Goal: Task Accomplishment & Management: Manage account settings

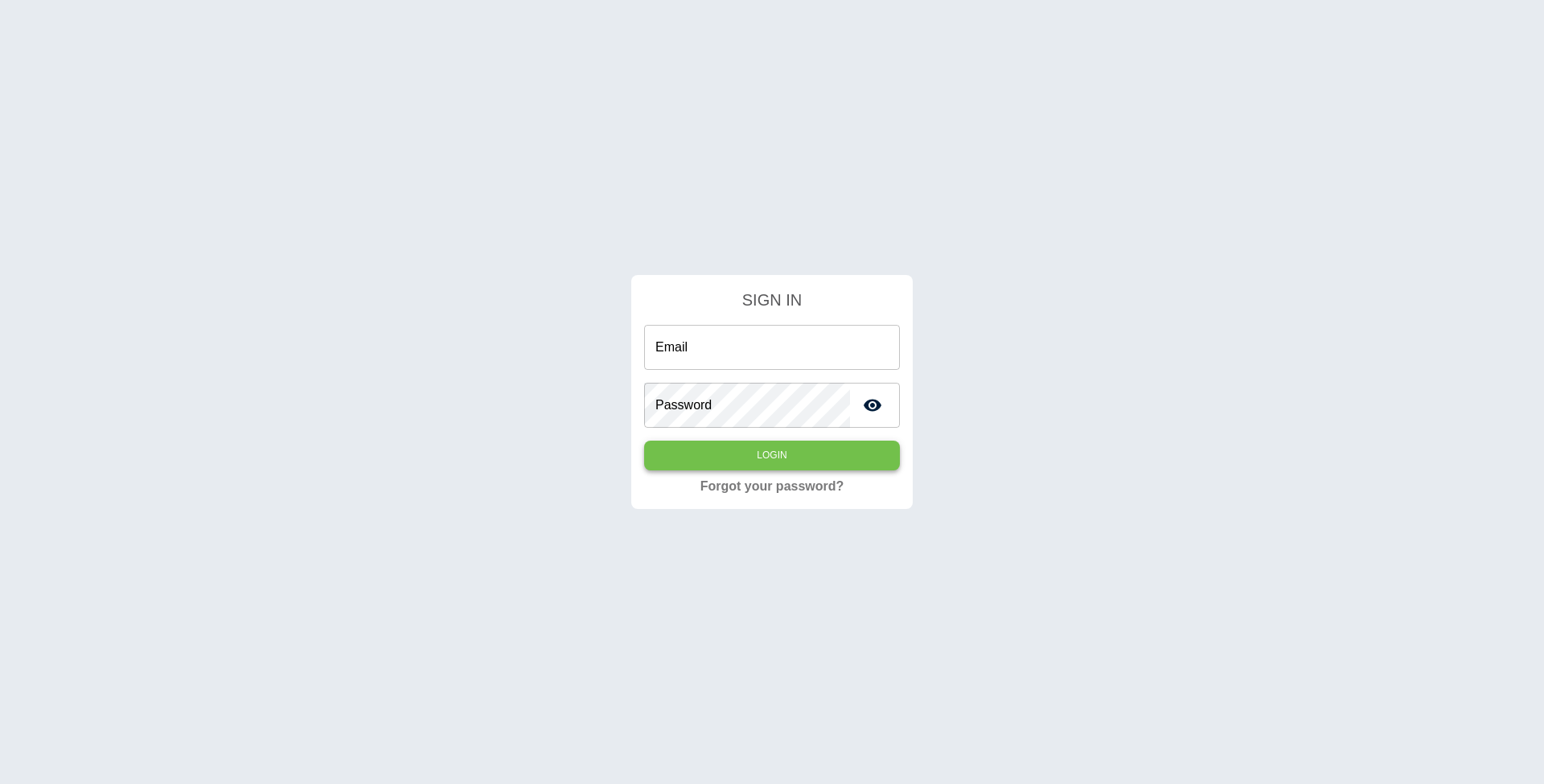
type input "**********"
click at [743, 457] on button "Login" at bounding box center [772, 455] width 255 height 30
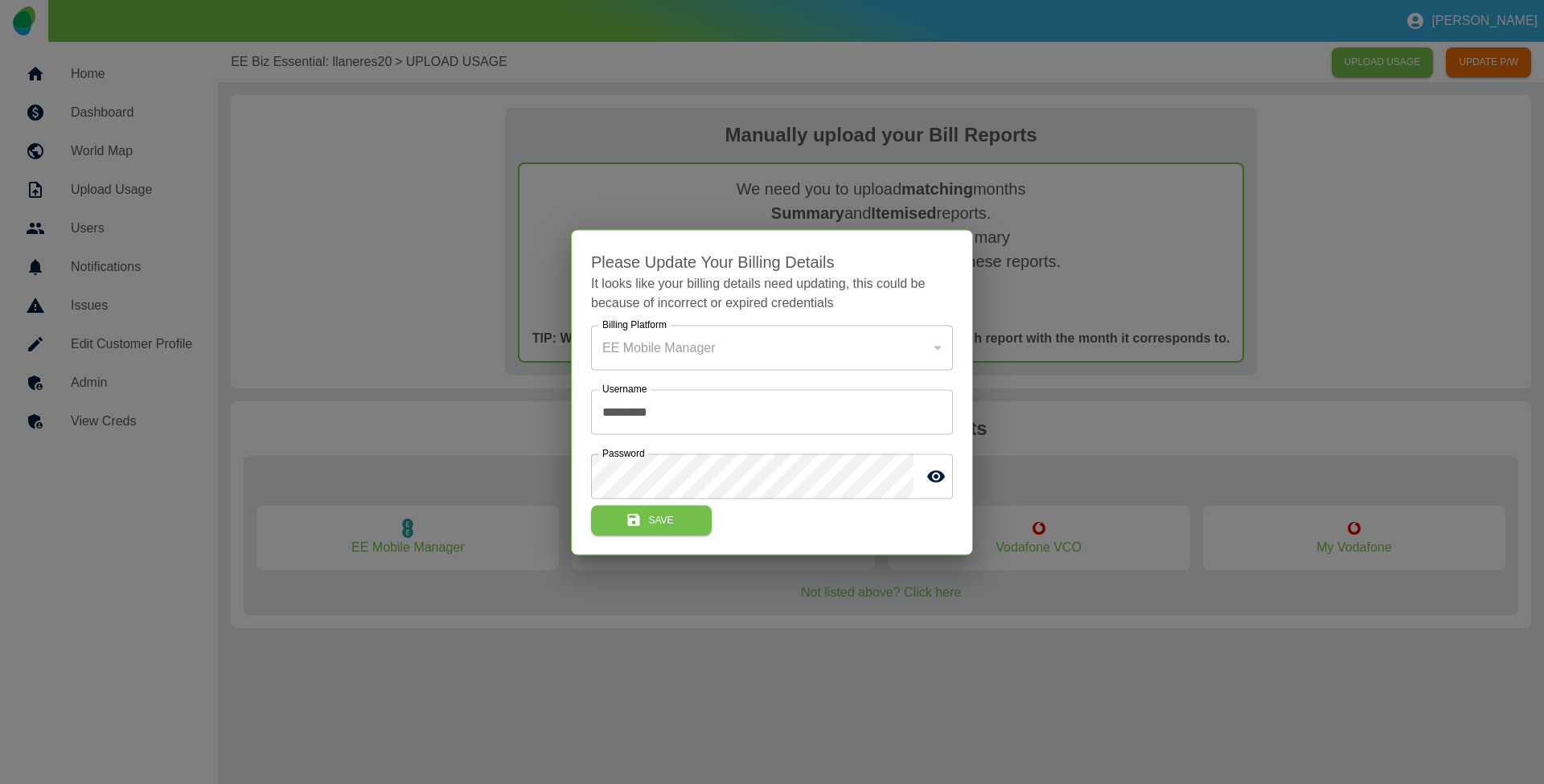
click at [271, 261] on div at bounding box center [772, 392] width 1544 height 784
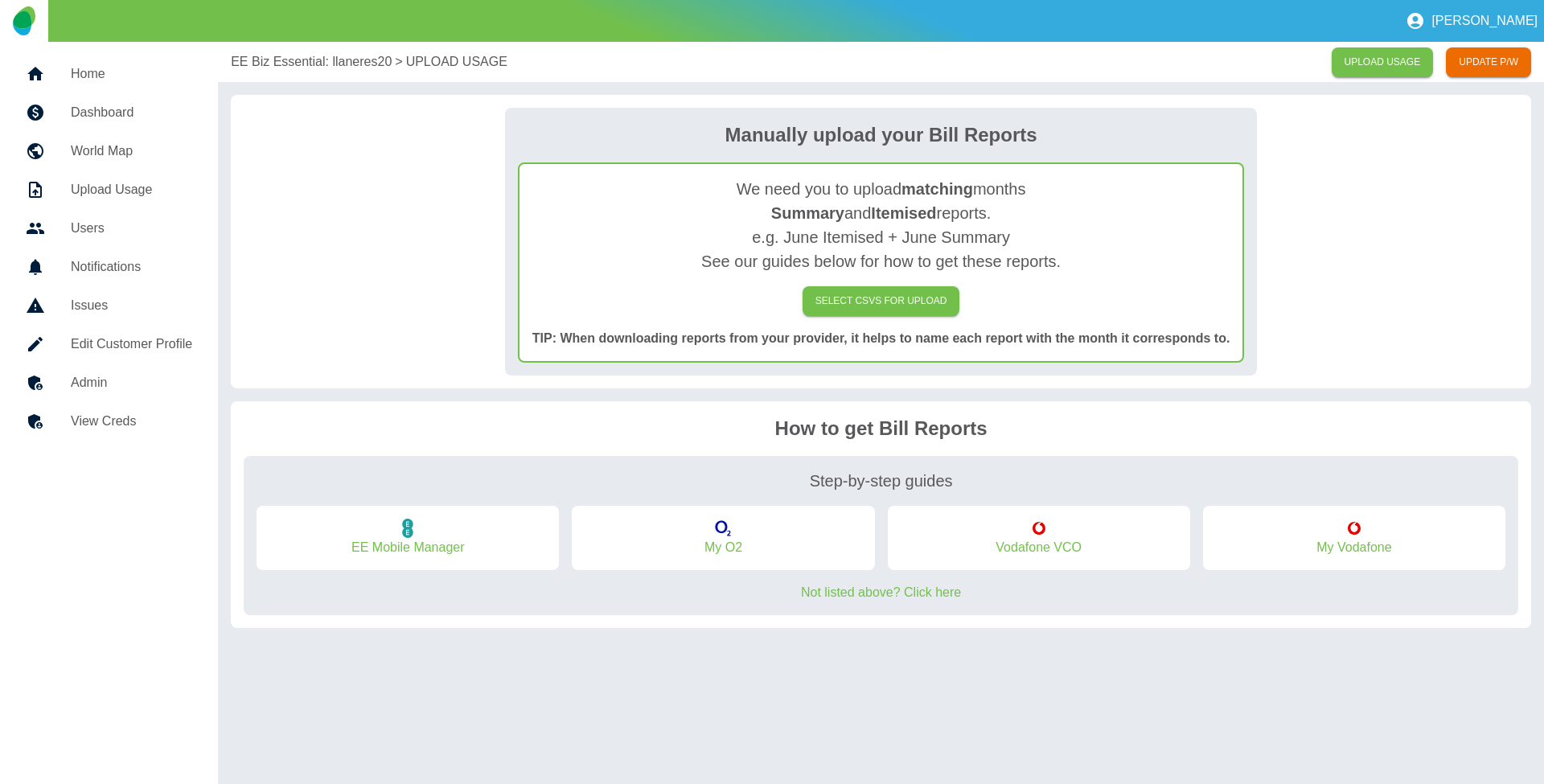
click at [149, 71] on h5 "Home" at bounding box center [131, 74] width 121 height 20
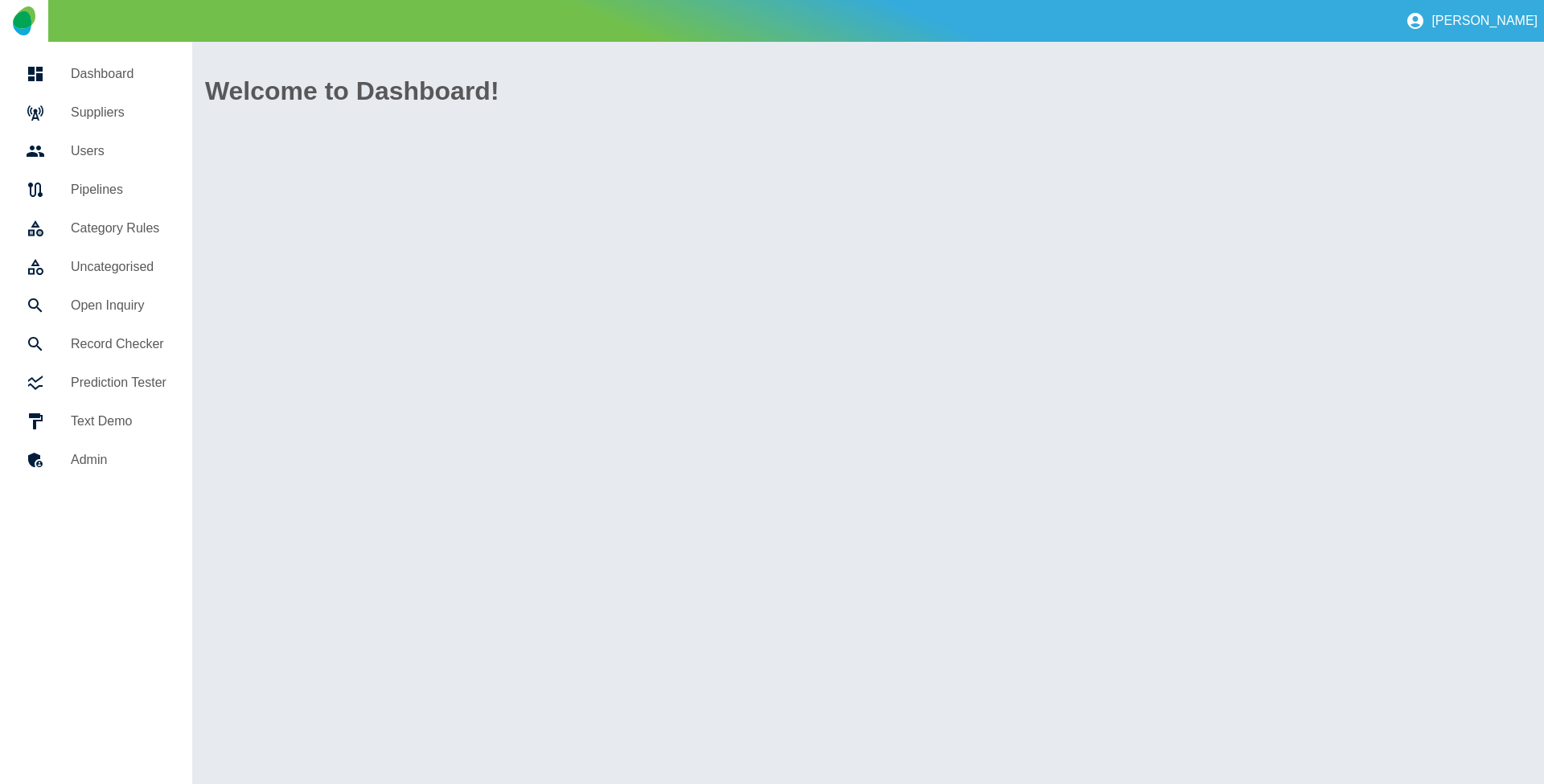
click at [131, 113] on h5 "Suppliers" at bounding box center [118, 113] width 96 height 20
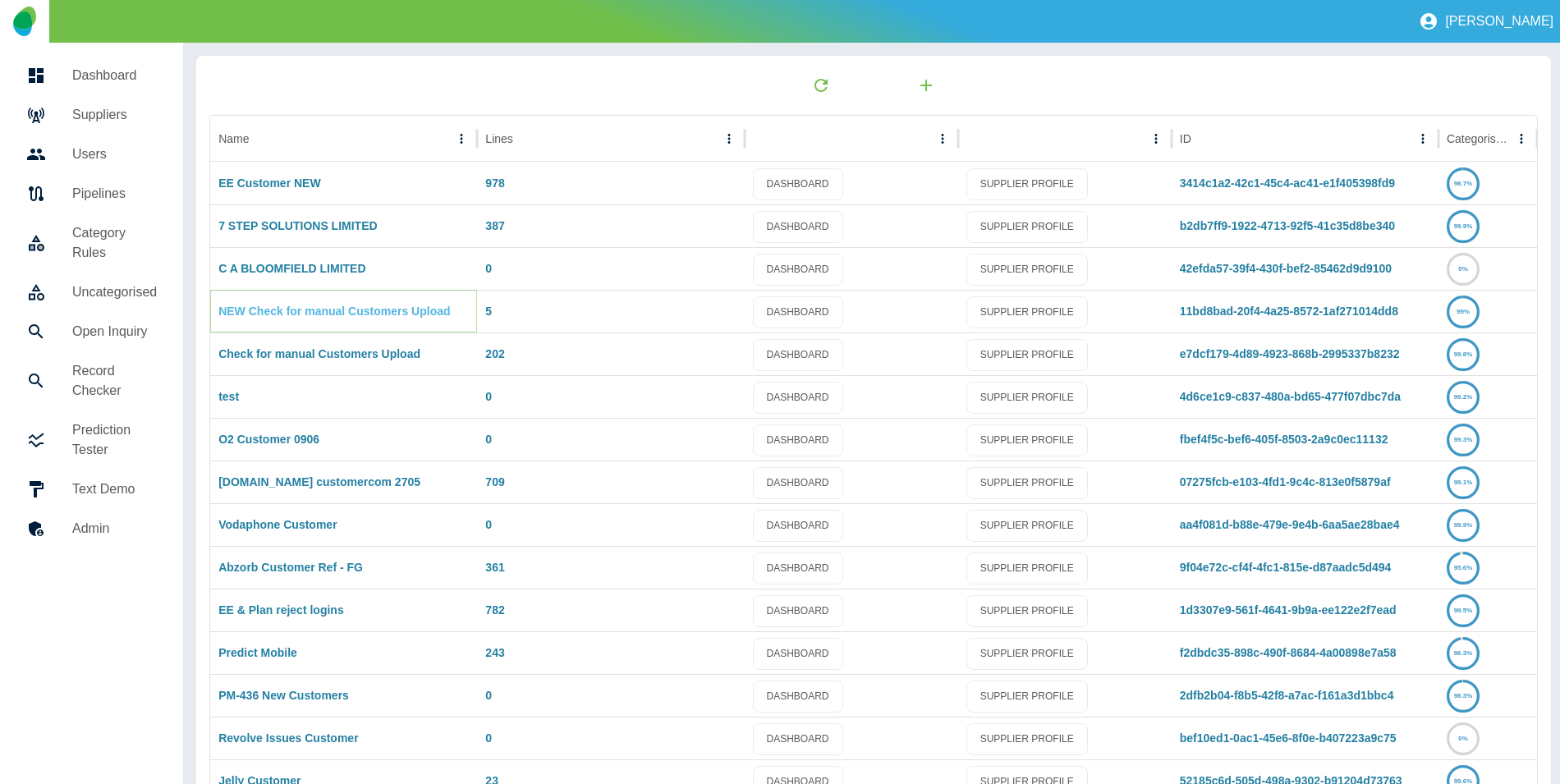
click at [298, 313] on link "NEW Check for manual Customers Upload" at bounding box center [334, 311] width 231 height 13
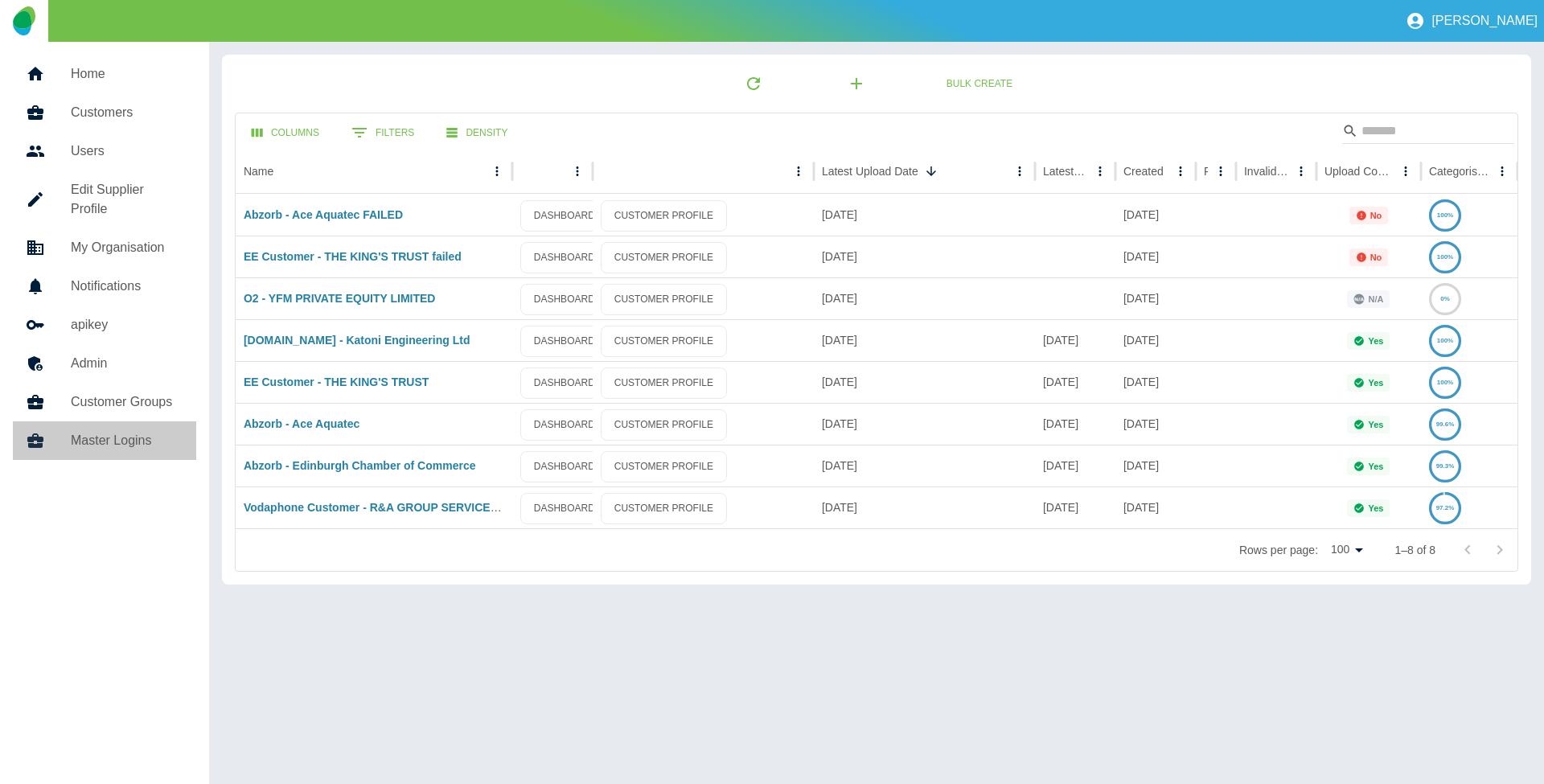
click at [109, 431] on link "Master Logins" at bounding box center [104, 440] width 183 height 38
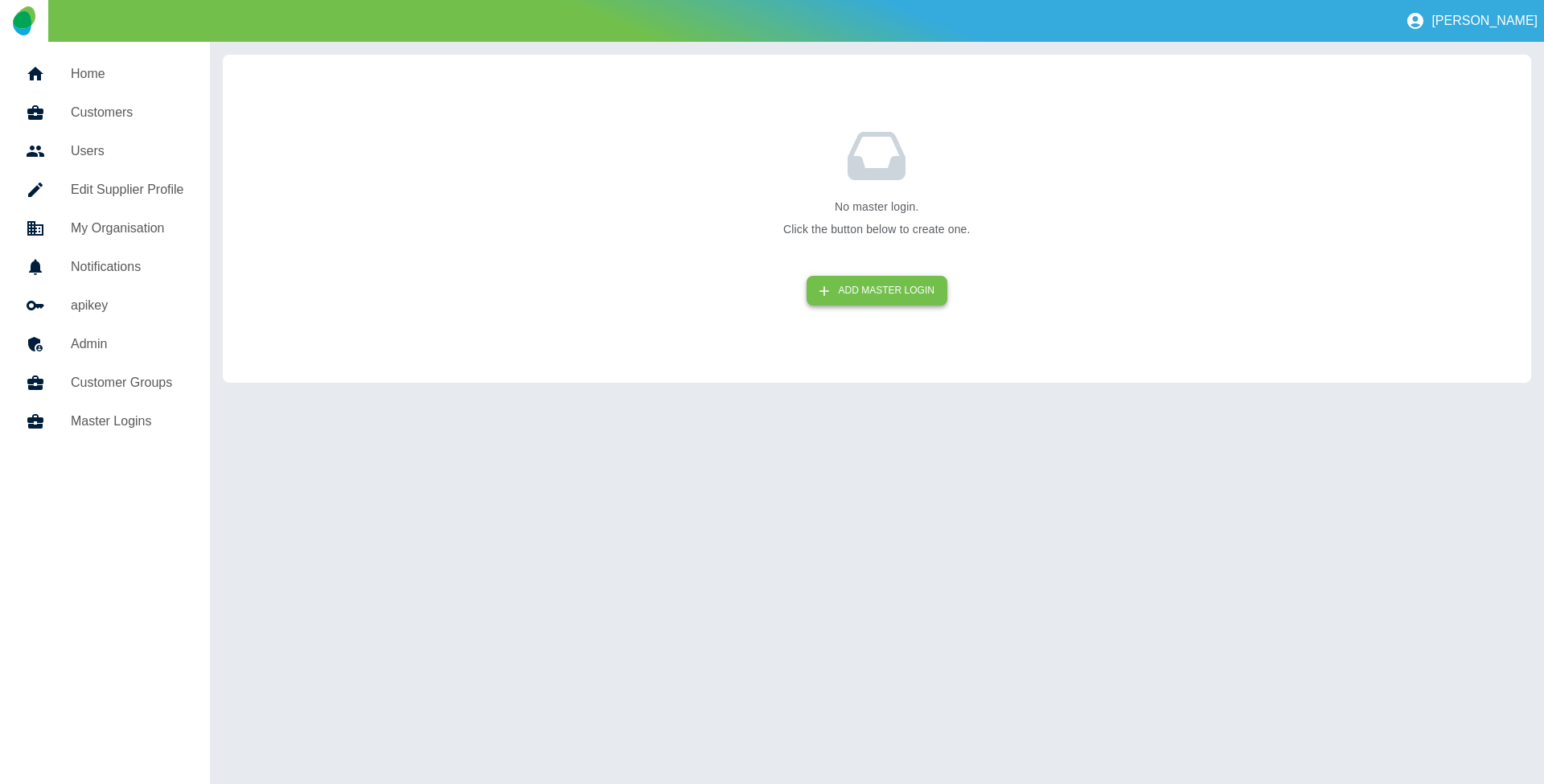
click at [898, 298] on button "ADD MASTER LOGIN" at bounding box center [877, 291] width 141 height 30
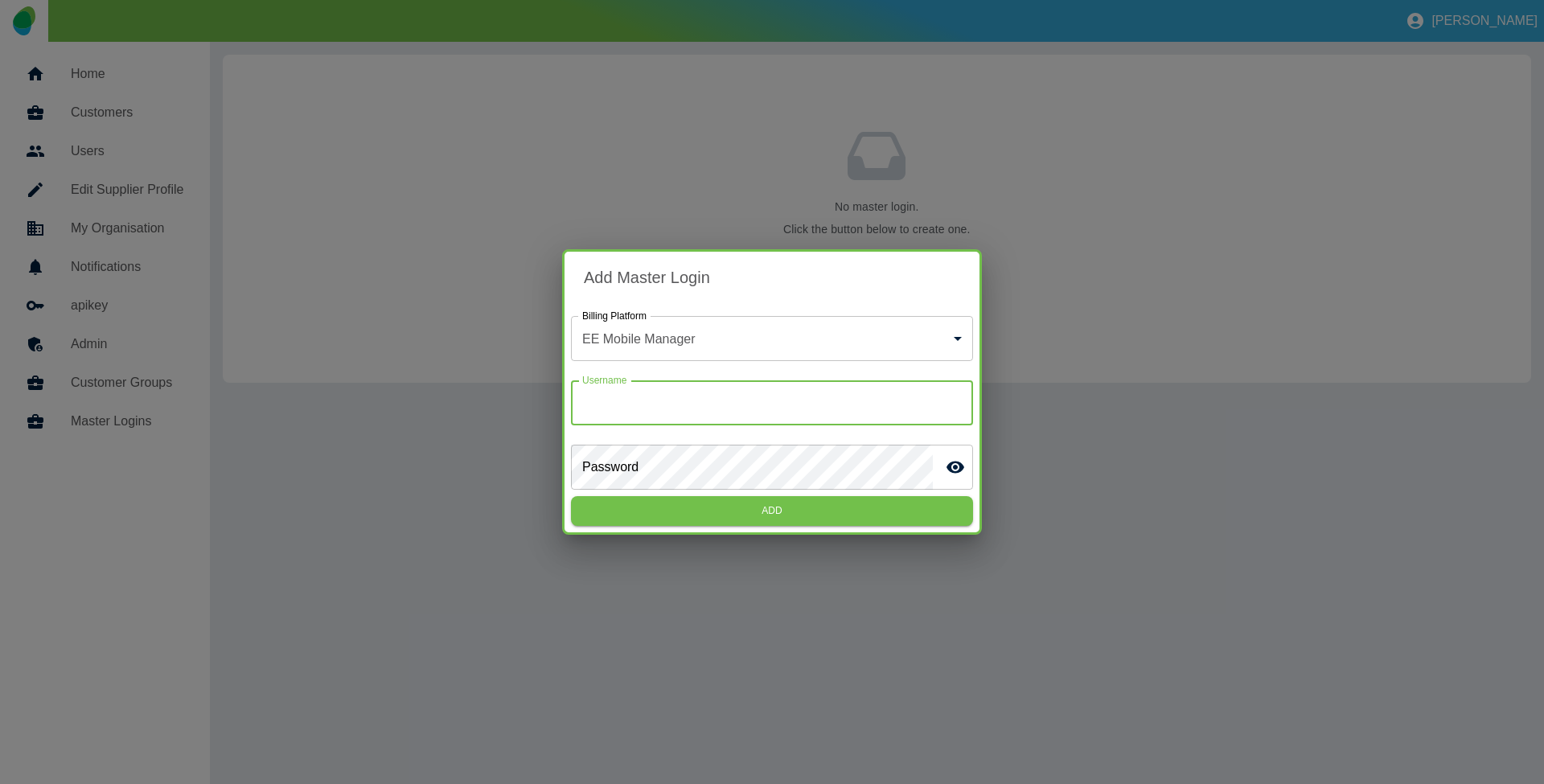
click at [792, 400] on input "Username" at bounding box center [772, 403] width 402 height 45
type input "***"
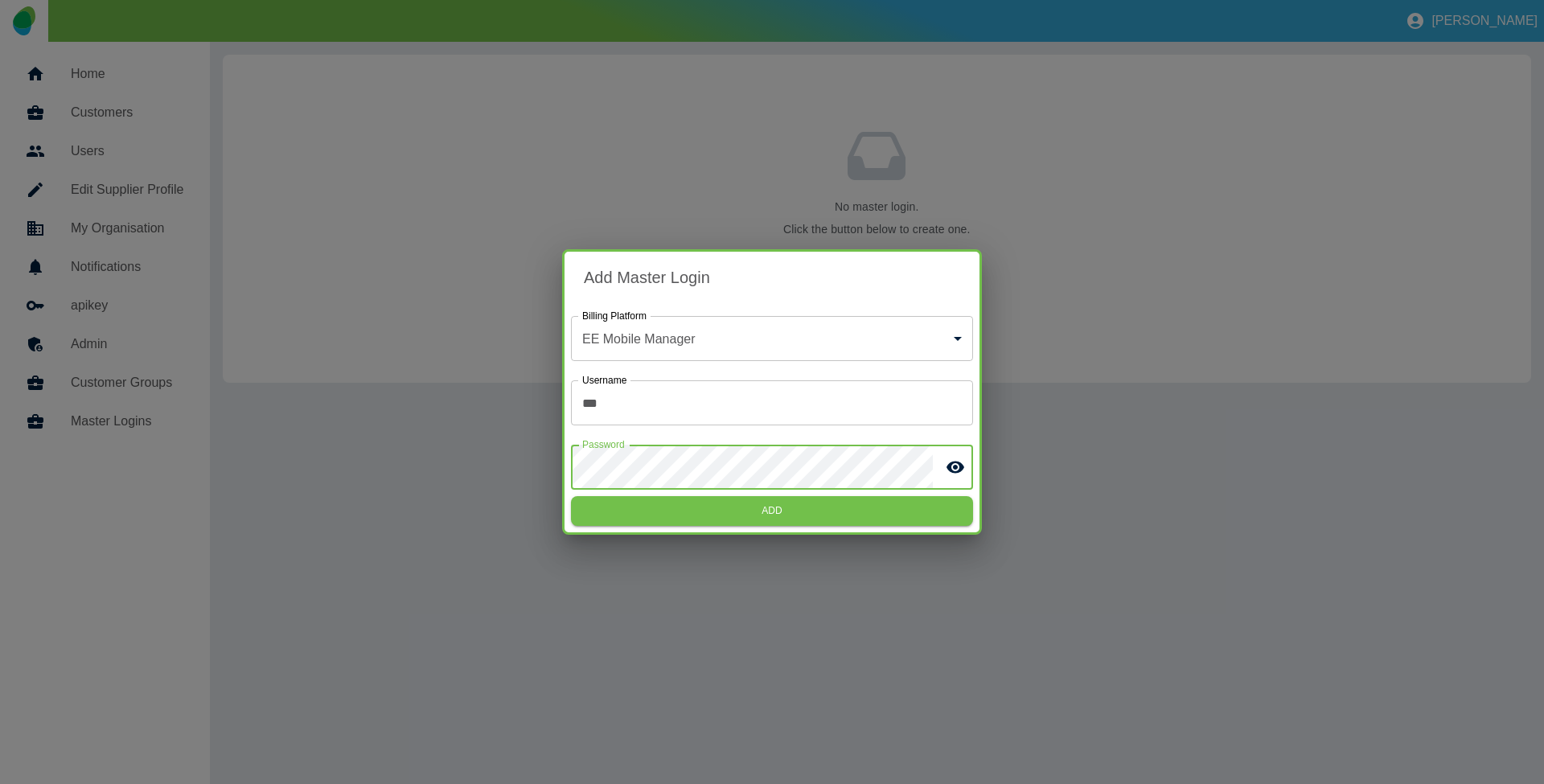
click at [571, 496] on button "Add" at bounding box center [772, 511] width 402 height 30
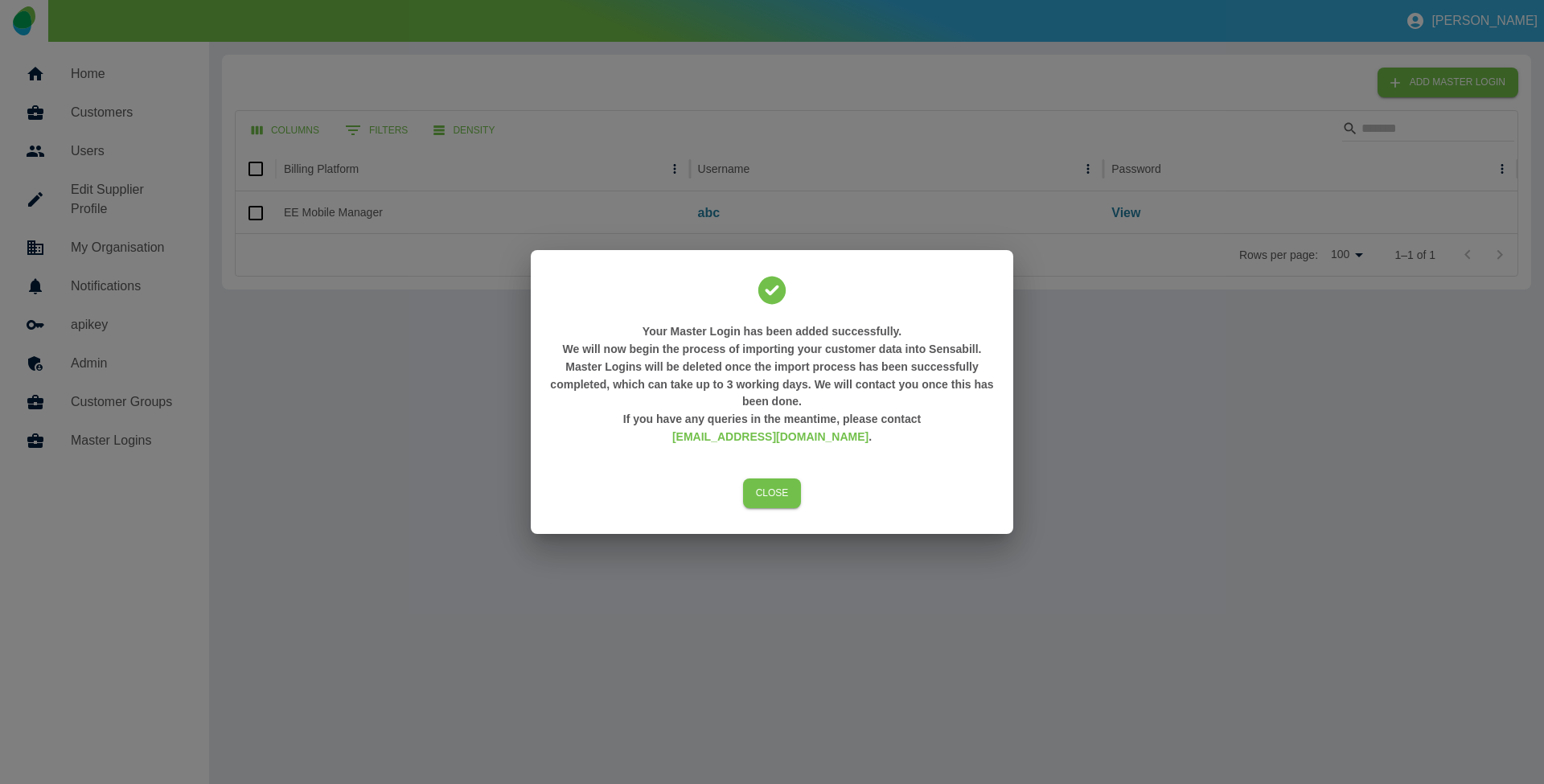
click at [1167, 439] on div "Your Master Login has been added successfully. We will now begin the process of…" at bounding box center [772, 392] width 1544 height 784
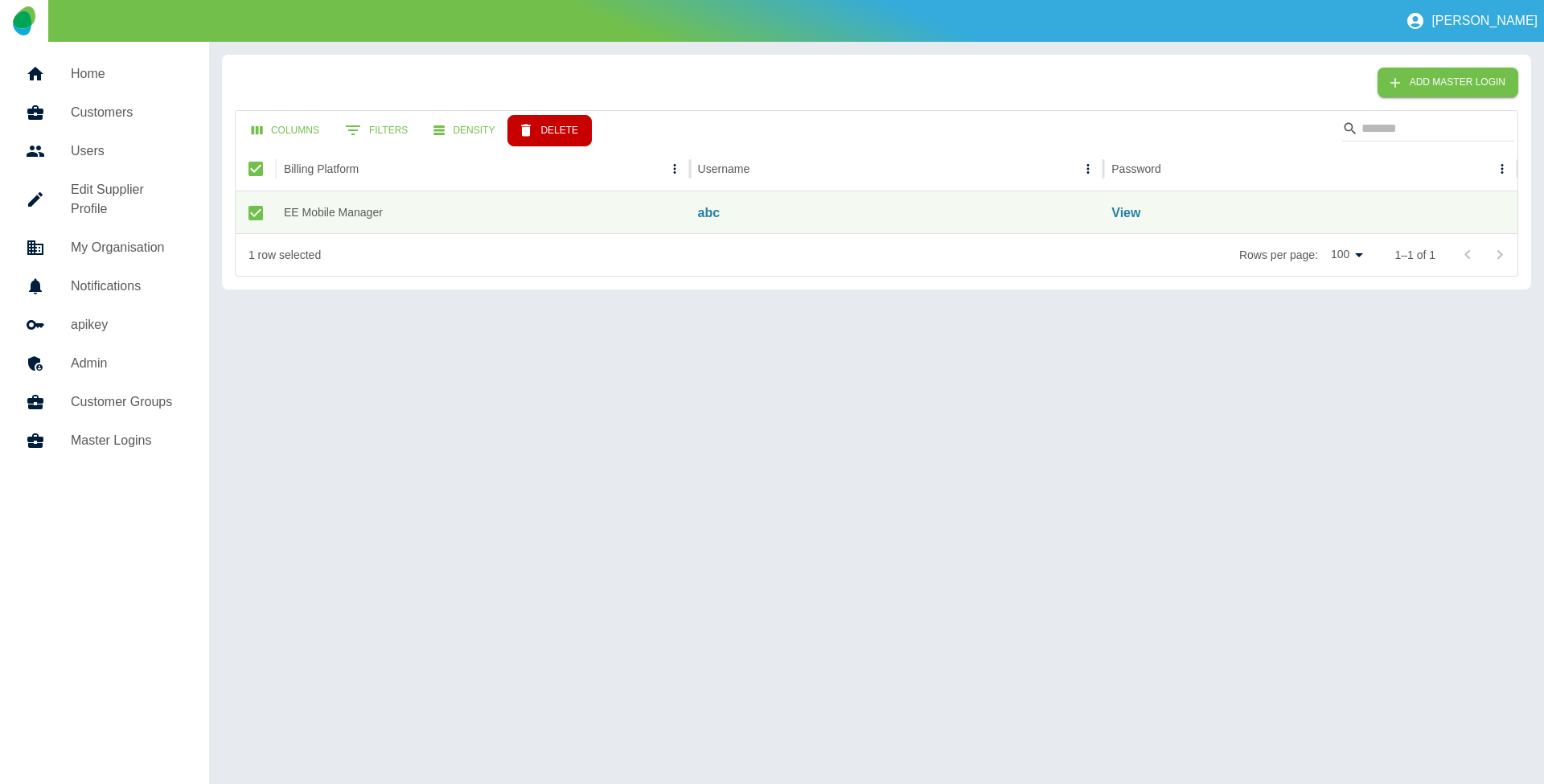
click at [557, 137] on button "Delete" at bounding box center [549, 130] width 85 height 31
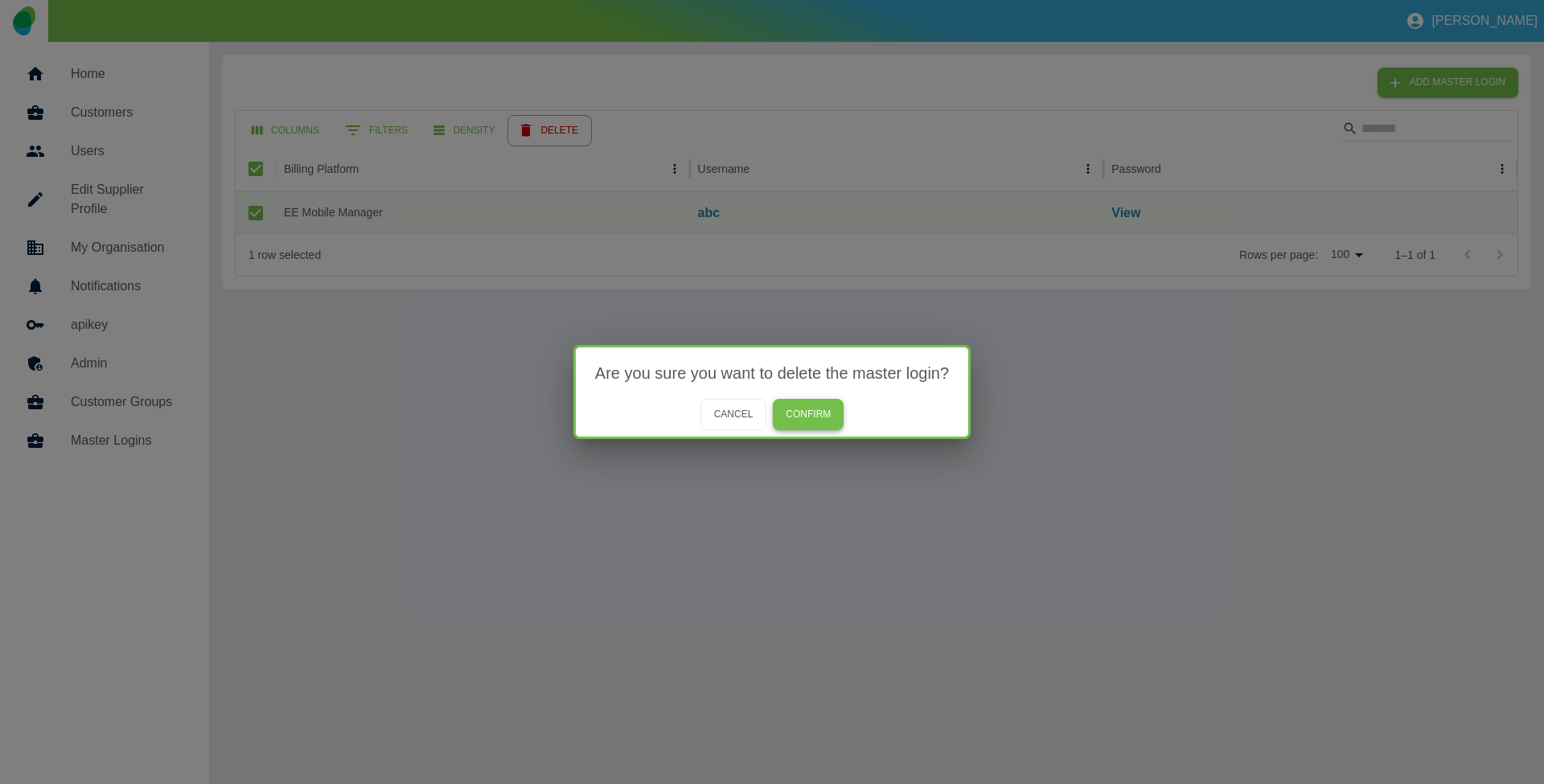
click at [785, 415] on button "Confirm" at bounding box center [808, 414] width 70 height 31
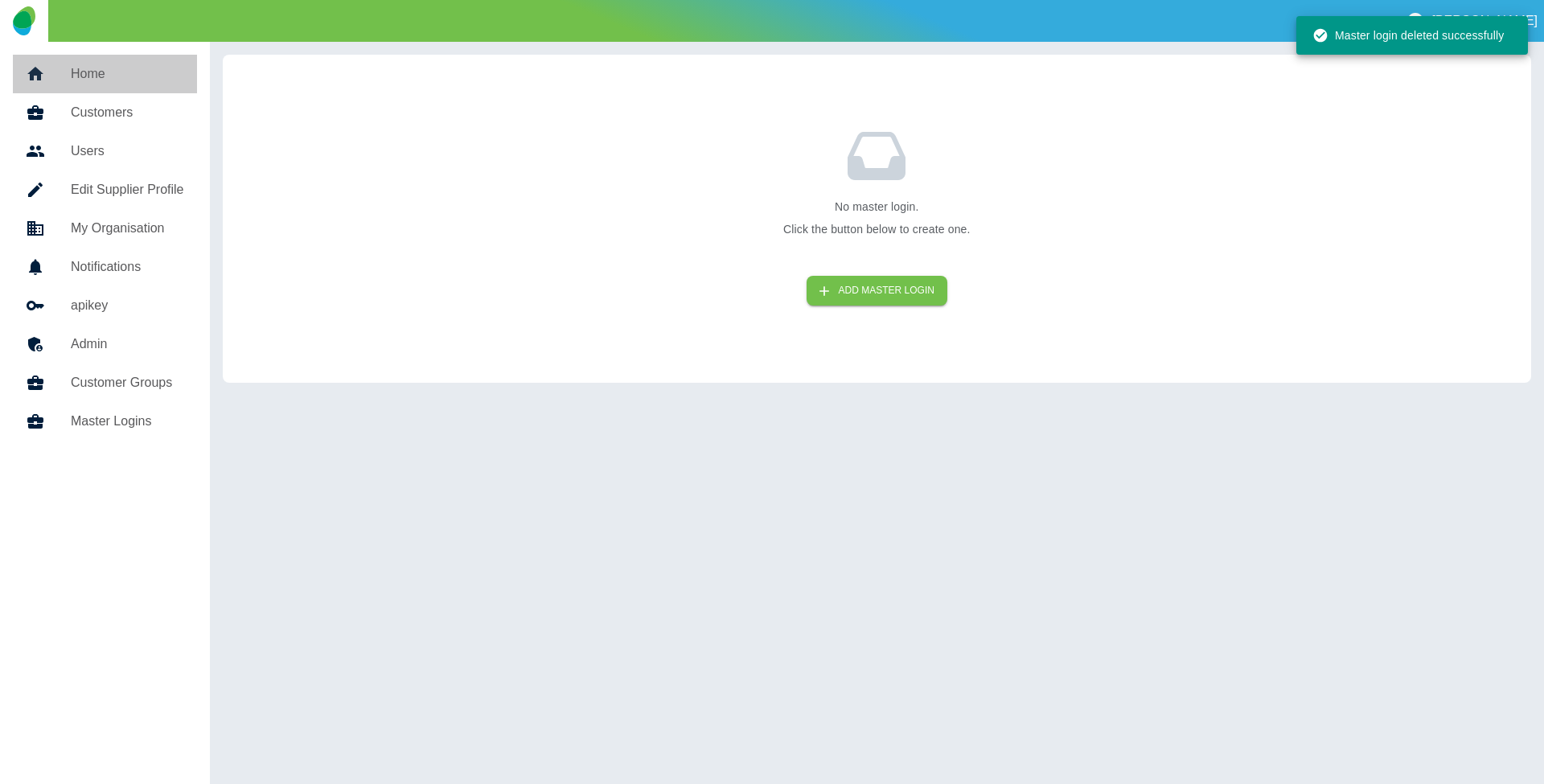
click at [141, 69] on h5 "Home" at bounding box center [127, 74] width 114 height 20
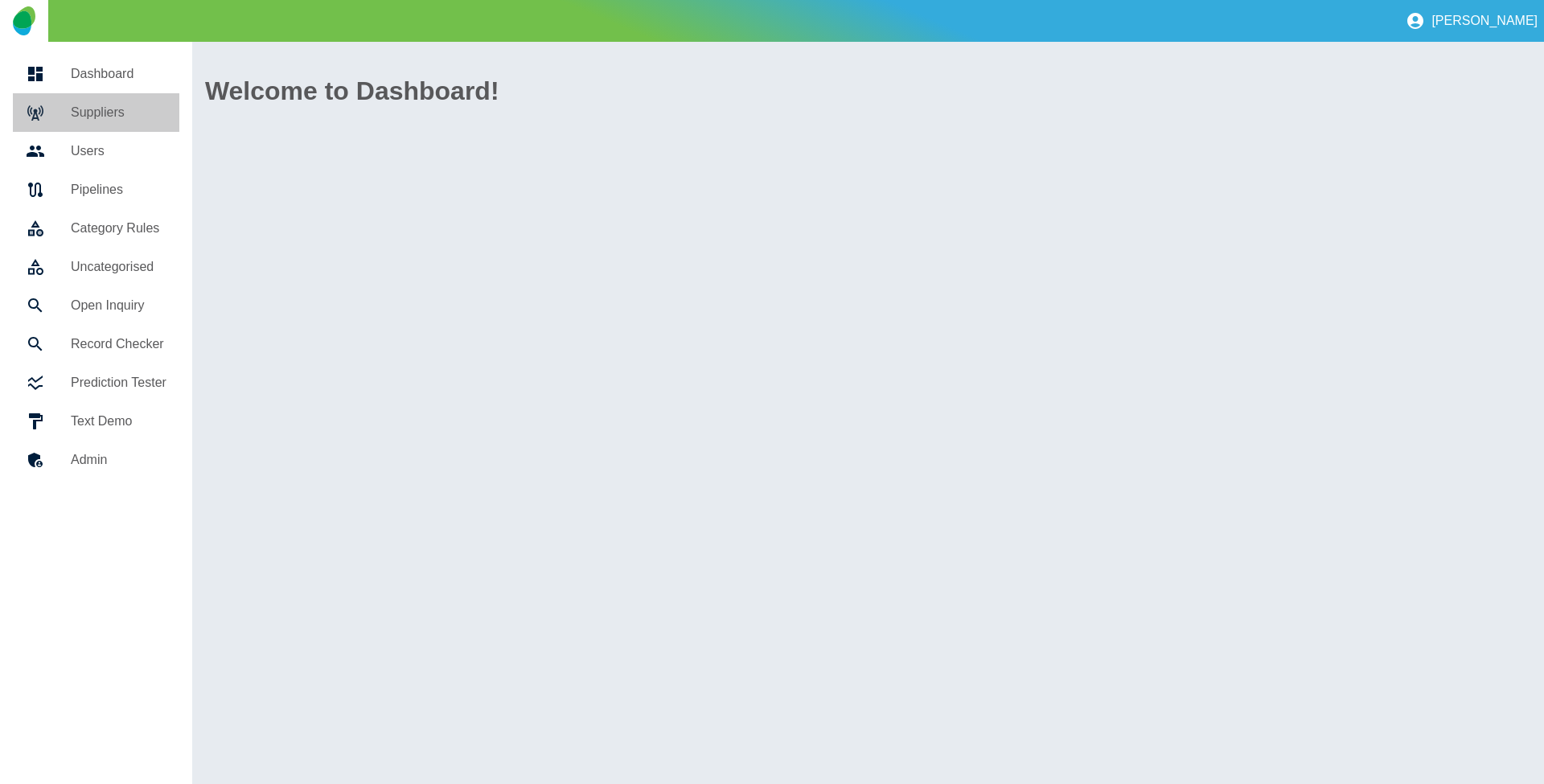
click at [117, 110] on h5 "Suppliers" at bounding box center [118, 113] width 96 height 20
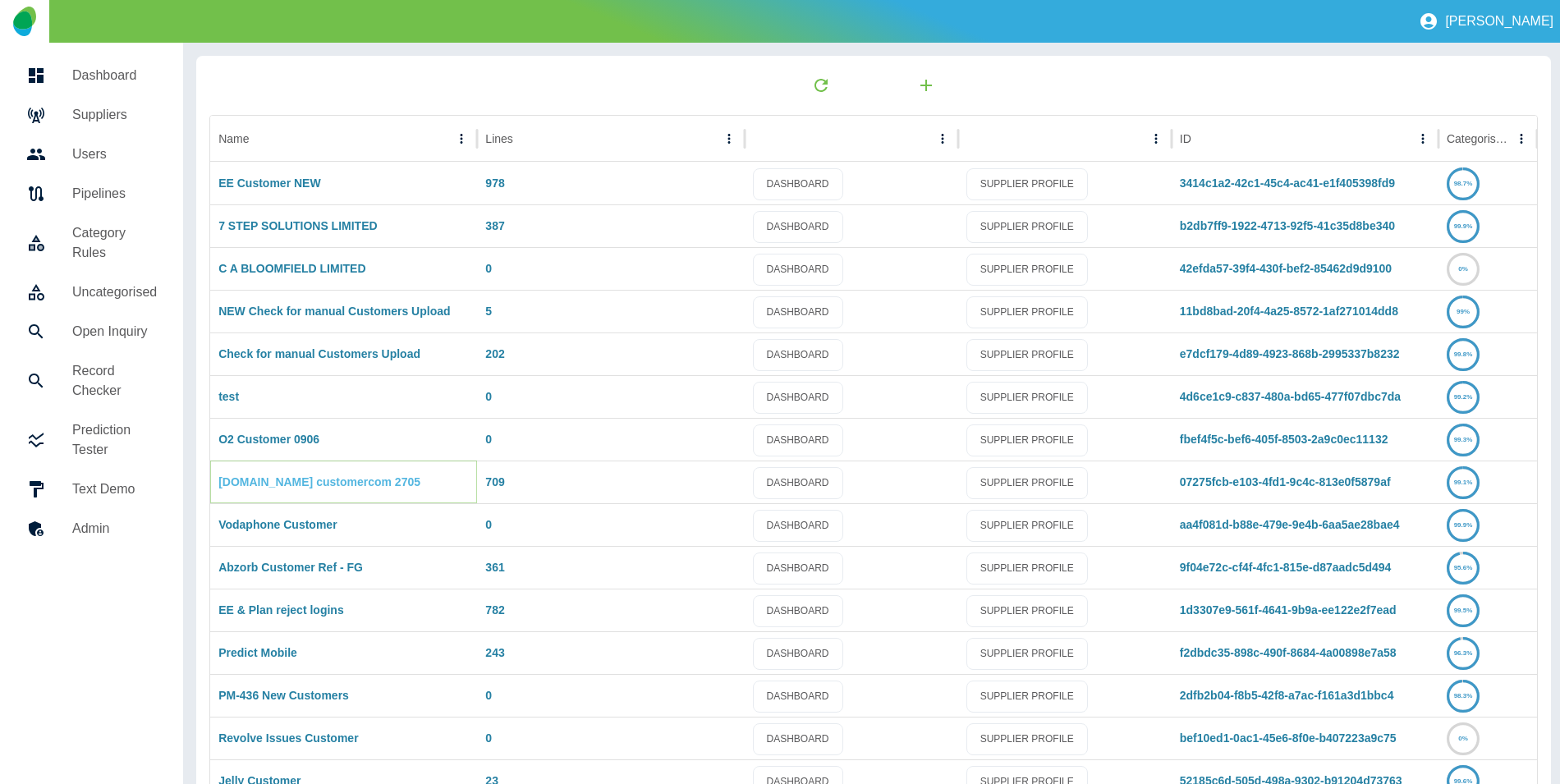
click at [357, 476] on link "Plan.com customercom 2705" at bounding box center [319, 482] width 202 height 13
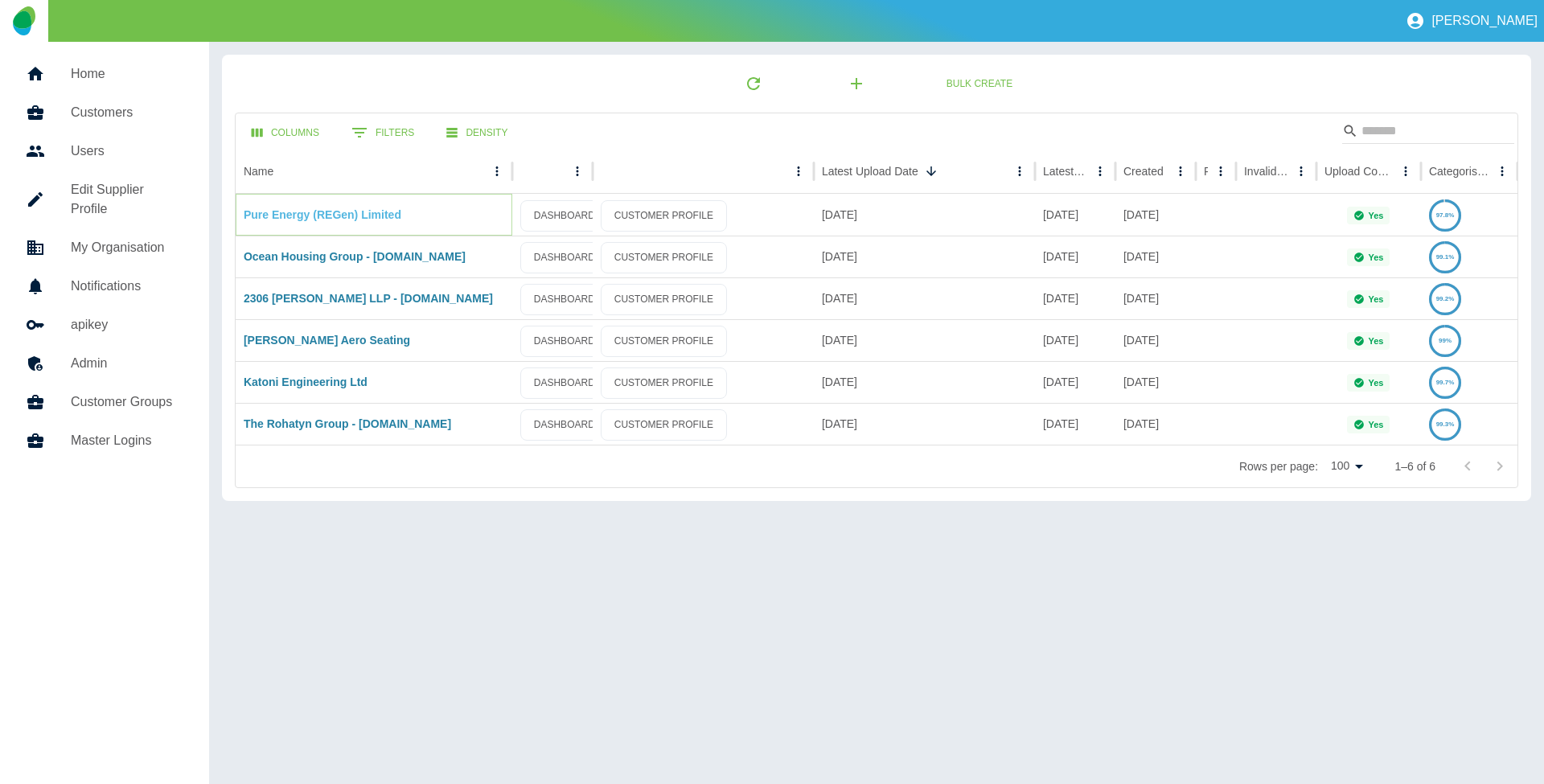
click at [313, 215] on link "Pure Energy (REGen) Limited" at bounding box center [322, 215] width 158 height 13
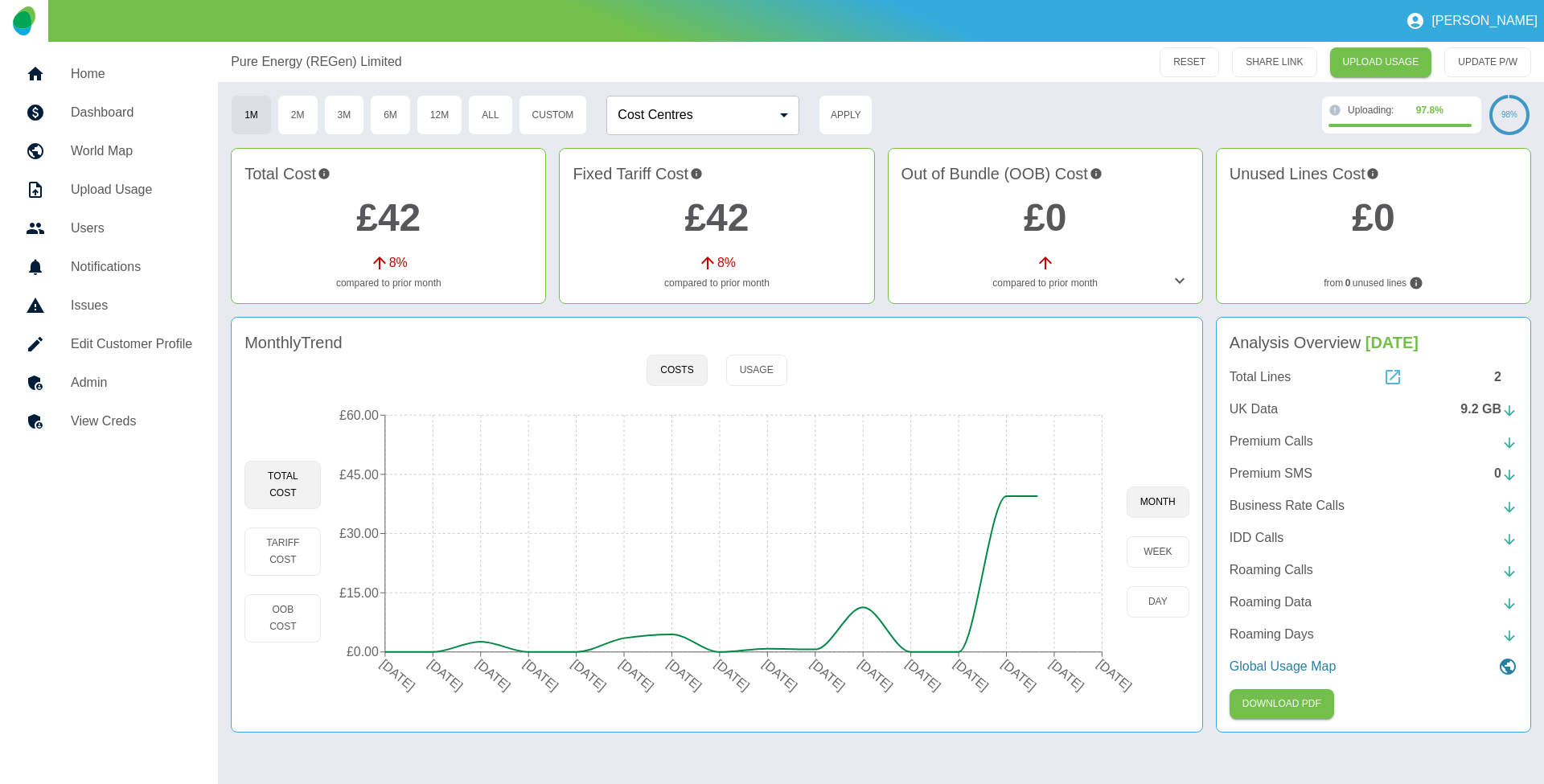
click at [1393, 383] on icon at bounding box center [1393, 377] width 20 height 20
